Goal: Transaction & Acquisition: Subscribe to service/newsletter

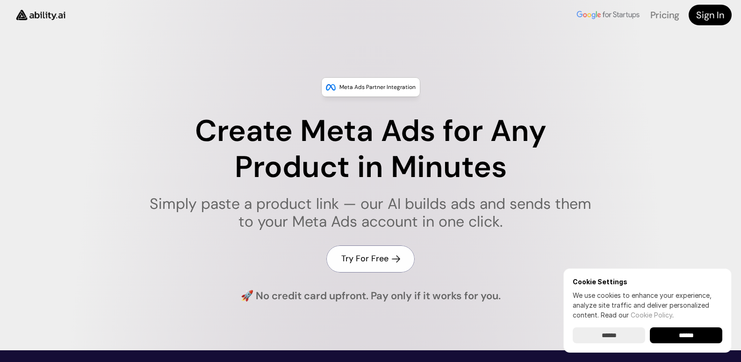
click at [379, 259] on h4 "Try For Free" at bounding box center [365, 259] width 47 height 12
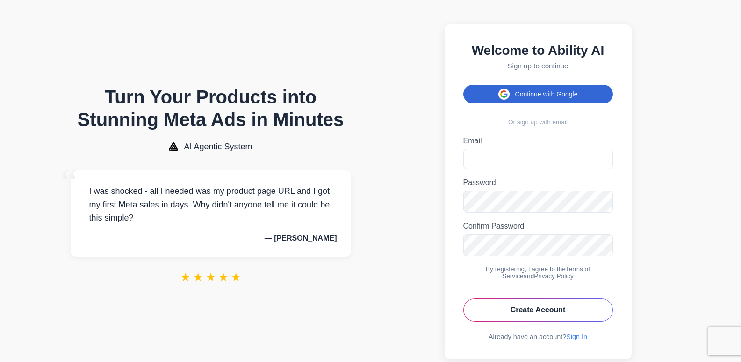
click at [570, 93] on button "Continue with Google" at bounding box center [539, 94] width 150 height 19
